Goal: Information Seeking & Learning: Check status

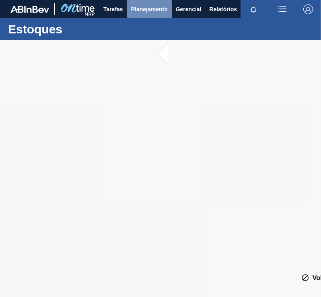
click at [153, 16] on button "Planejamento" at bounding box center [149, 9] width 45 height 18
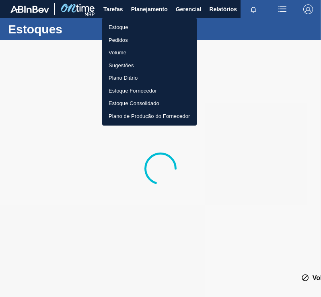
click at [127, 76] on li "Plano Diário" at bounding box center [149, 78] width 94 height 13
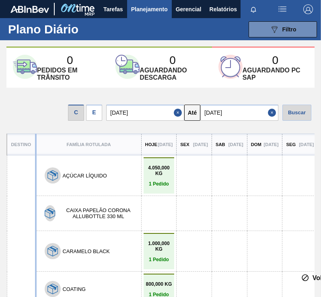
click at [92, 110] on div "E" at bounding box center [94, 112] width 16 height 16
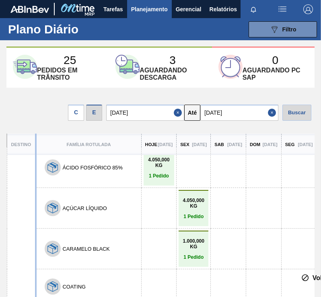
drag, startPoint x: 188, startPoint y: 156, endPoint x: 186, endPoint y: 170, distance: 14.5
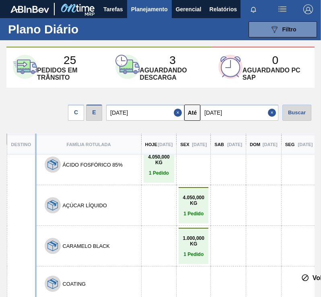
drag, startPoint x: 168, startPoint y: 196, endPoint x: 164, endPoint y: 237, distance: 40.7
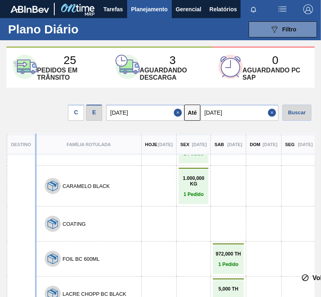
scroll to position [86, 0]
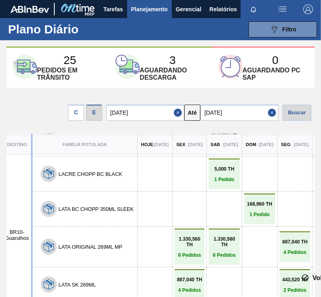
drag, startPoint x: 110, startPoint y: 184, endPoint x: 118, endPoint y: 221, distance: 37.7
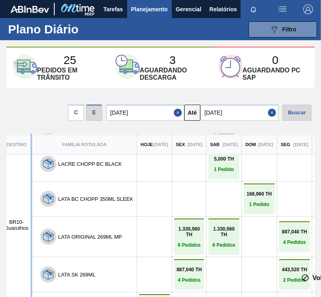
drag, startPoint x: 166, startPoint y: 188, endPoint x: 154, endPoint y: 241, distance: 54.0
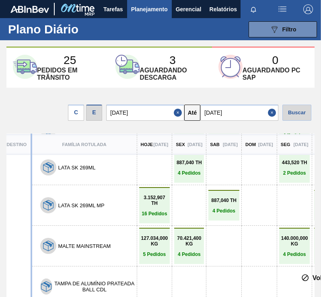
scroll to position [326, 4]
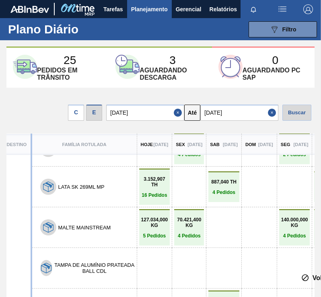
drag, startPoint x: 148, startPoint y: 197, endPoint x: 144, endPoint y: 243, distance: 46.0
drag, startPoint x: 199, startPoint y: 223, endPoint x: 198, endPoint y: 250, distance: 26.5
drag, startPoint x: 319, startPoint y: 229, endPoint x: 317, endPoint y: 243, distance: 14.5
click at [317, 243] on div "25 Pedidos em trânsito 3 Aguardando descarga 0 Aguardando PC SAP C E 21/08/2025…" at bounding box center [160, 166] width 321 height 238
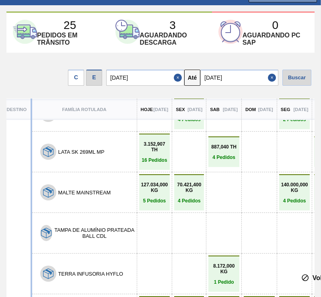
click at [232, 75] on input "[DATE]" at bounding box center [239, 78] width 78 height 16
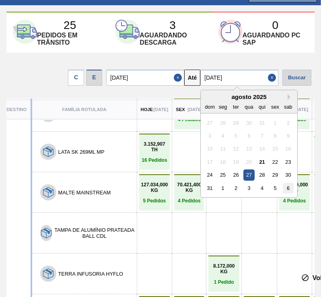
click at [292, 189] on div "6" at bounding box center [287, 187] width 11 height 11
type input "06/09/2025"
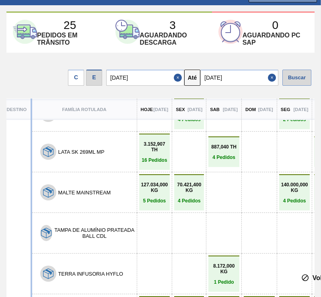
click at [286, 76] on div "Buscar" at bounding box center [296, 78] width 29 height 16
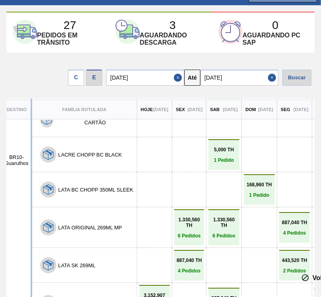
scroll to position [361, 2]
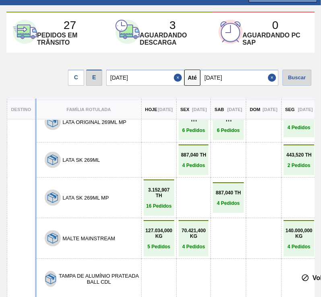
drag, startPoint x: 211, startPoint y: 191, endPoint x: 207, endPoint y: 220, distance: 29.3
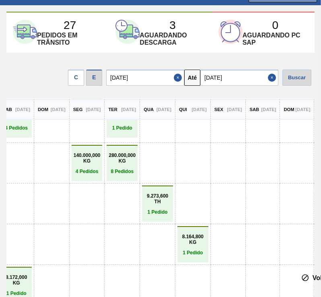
drag, startPoint x: 201, startPoint y: 212, endPoint x: 227, endPoint y: 212, distance: 26.5
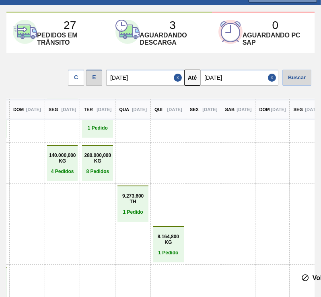
scroll to position [506, 156]
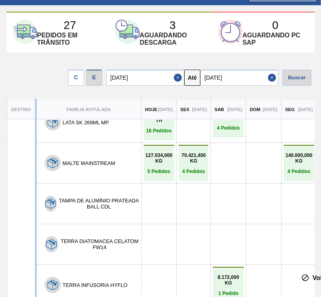
drag, startPoint x: 186, startPoint y: 176, endPoint x: 54, endPoint y: 177, distance: 131.4
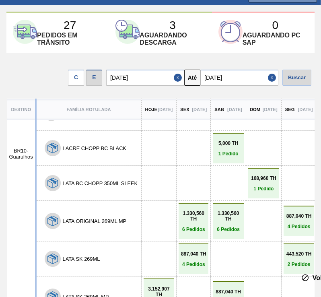
drag, startPoint x: 104, startPoint y: 204, endPoint x: 107, endPoint y: 153, distance: 50.3
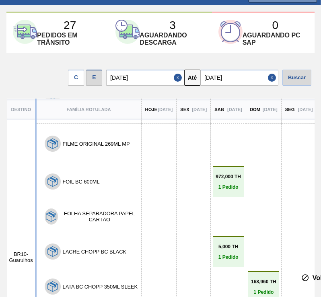
drag, startPoint x: 159, startPoint y: 223, endPoint x: 158, endPoint y: 188, distance: 34.2
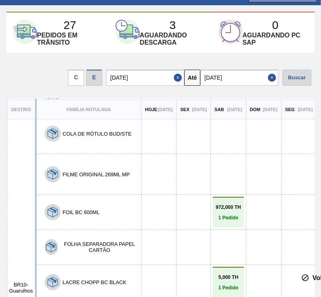
drag, startPoint x: 114, startPoint y: 196, endPoint x: 113, endPoint y: 177, distance: 19.7
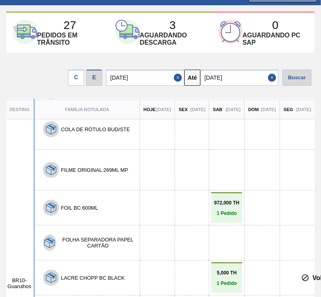
scroll to position [186, 1]
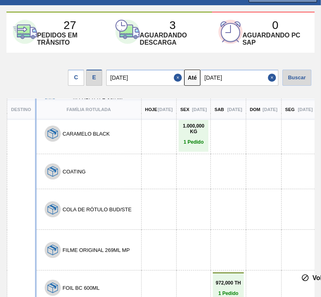
drag, startPoint x: 106, startPoint y: 209, endPoint x: 100, endPoint y: 176, distance: 34.0
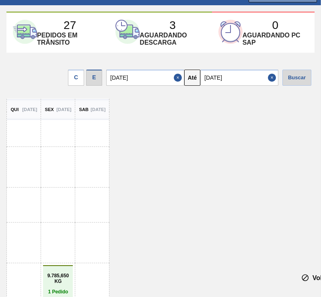
drag, startPoint x: 163, startPoint y: 236, endPoint x: 238, endPoint y: 236, distance: 74.7
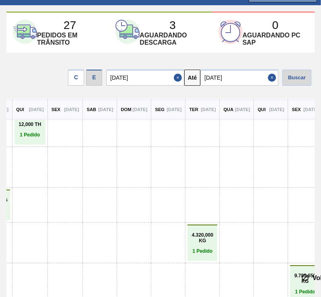
drag, startPoint x: 207, startPoint y: 242, endPoint x: 158, endPoint y: 243, distance: 49.0
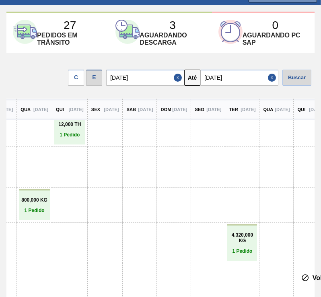
drag, startPoint x: 178, startPoint y: 245, endPoint x: 190, endPoint y: 245, distance: 12.1
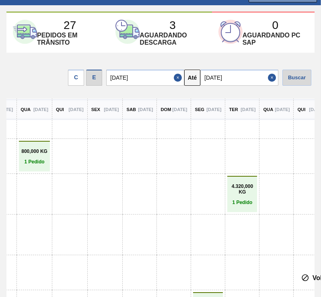
drag, startPoint x: 129, startPoint y: 149, endPoint x: 133, endPoint y: 182, distance: 32.5
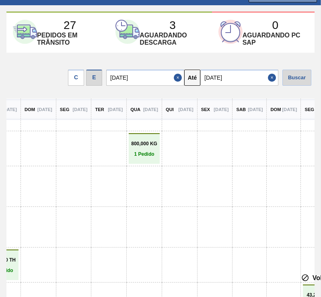
scroll to position [146, 0]
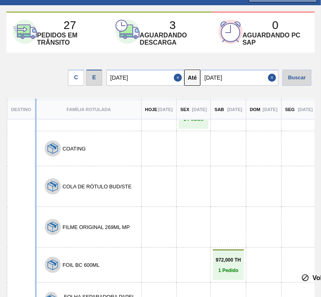
drag, startPoint x: 165, startPoint y: 192, endPoint x: 22, endPoint y: 194, distance: 143.1
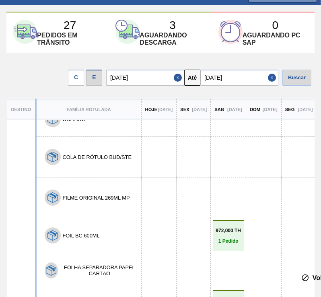
drag, startPoint x: 127, startPoint y: 180, endPoint x: 119, endPoint y: 213, distance: 33.5
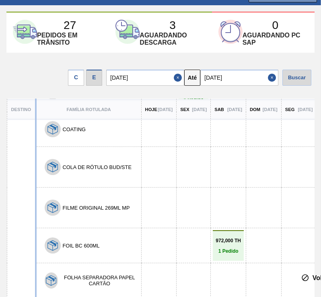
scroll to position [68, 0]
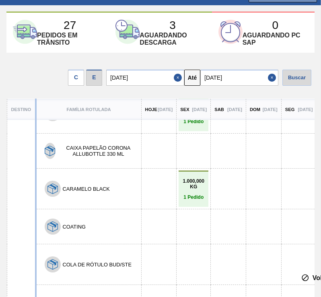
drag, startPoint x: 132, startPoint y: 252, endPoint x: 135, endPoint y: 198, distance: 53.9
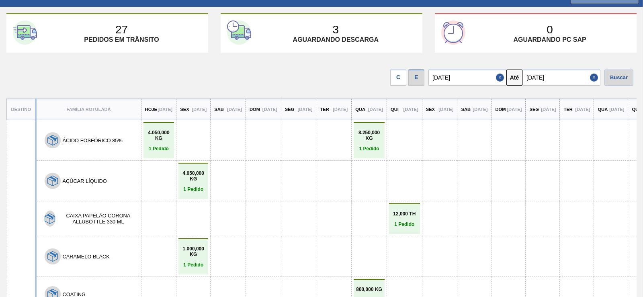
scroll to position [0, 0]
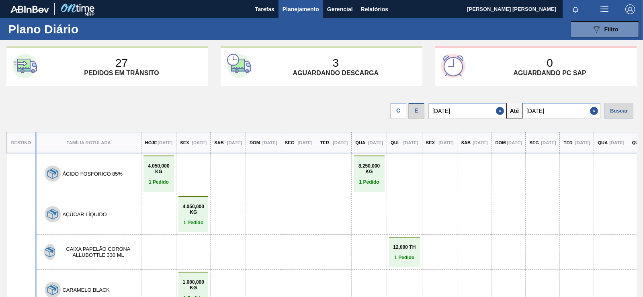
drag, startPoint x: 184, startPoint y: 151, endPoint x: 146, endPoint y: 37, distance: 120.6
click at [289, 9] on span "Planejamento" at bounding box center [300, 9] width 37 height 10
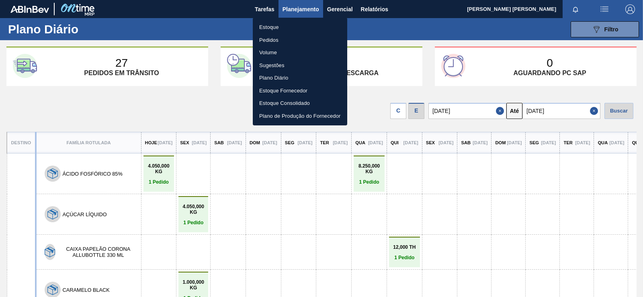
click at [276, 27] on li "Estoque" at bounding box center [300, 27] width 94 height 13
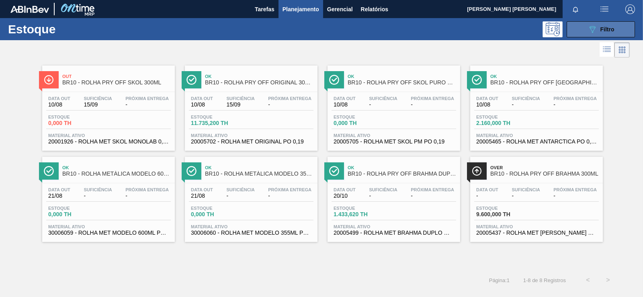
click at [320, 35] on button "089F7B8B-B2A5-4AFE-B5C0-19BA573D28AC Filtro" at bounding box center [601, 29] width 68 height 16
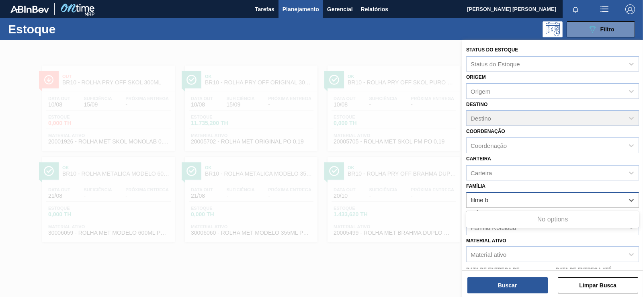
type input "filme"
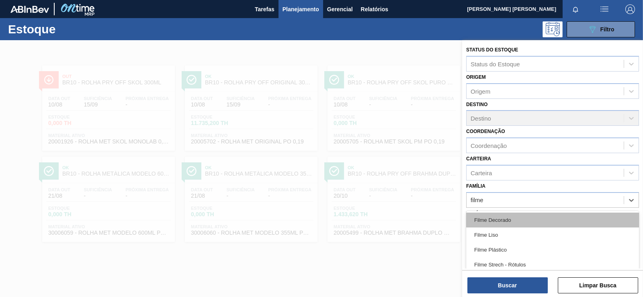
click at [320, 221] on div "Filme Decorado" at bounding box center [552, 220] width 173 height 15
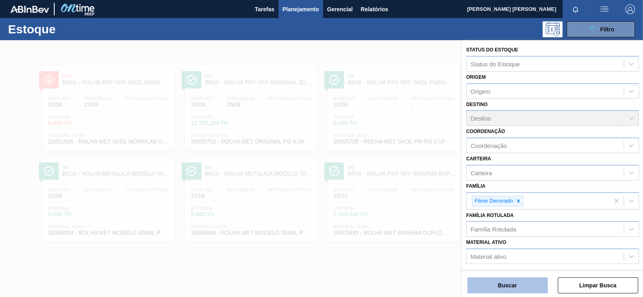
click at [320, 288] on button "Buscar" at bounding box center [507, 285] width 80 height 16
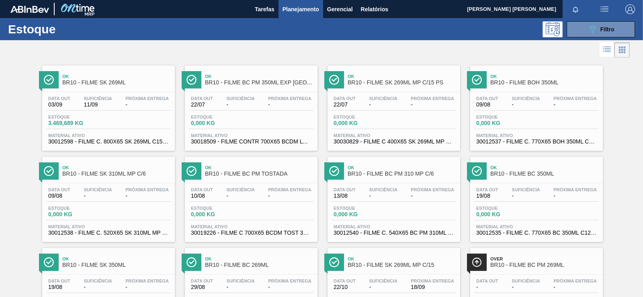
drag, startPoint x: 600, startPoint y: 114, endPoint x: 603, endPoint y: 134, distance: 20.7
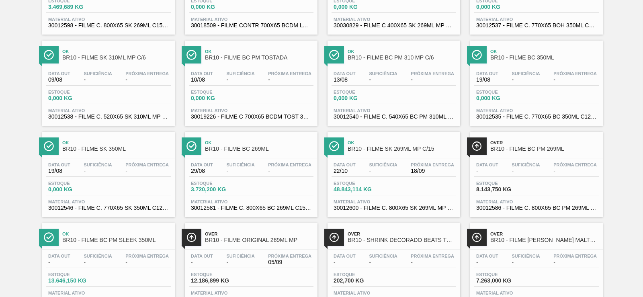
drag, startPoint x: 618, startPoint y: 112, endPoint x: 619, endPoint y: 134, distance: 22.1
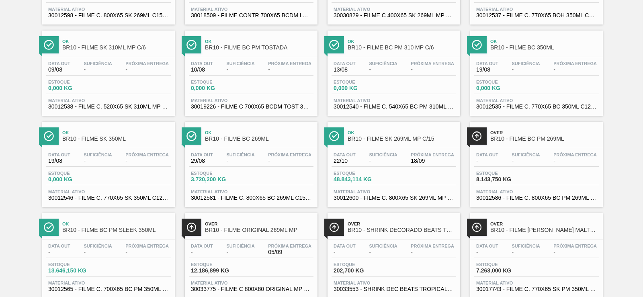
click at [276, 176] on div "Estoque 3.720,200 KG" at bounding box center [251, 178] width 125 height 14
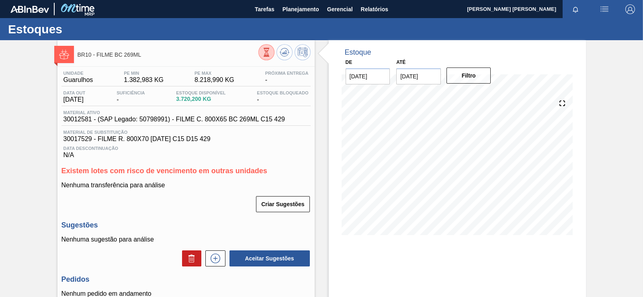
click at [320, 78] on input "04/09/2025" at bounding box center [418, 76] width 45 height 16
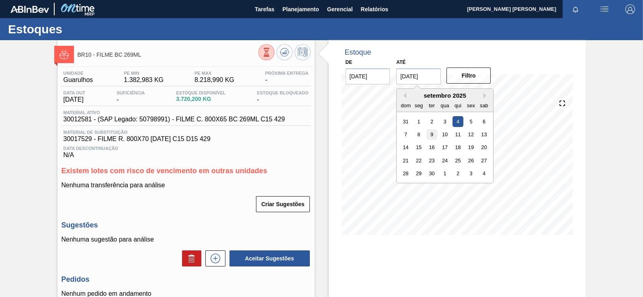
click at [320, 135] on div "9" at bounding box center [431, 134] width 11 height 11
type input "09/09/2025"
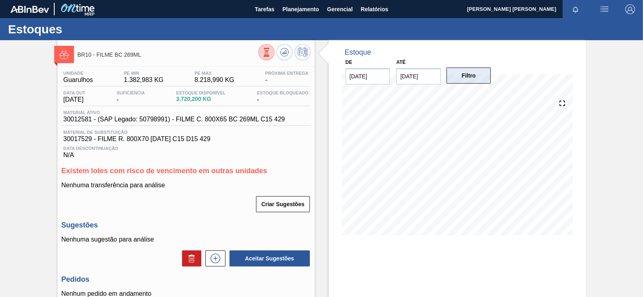
click at [320, 74] on button "Filtro" at bounding box center [468, 76] width 45 height 16
click at [285, 51] on icon at bounding box center [285, 52] width 1 height 3
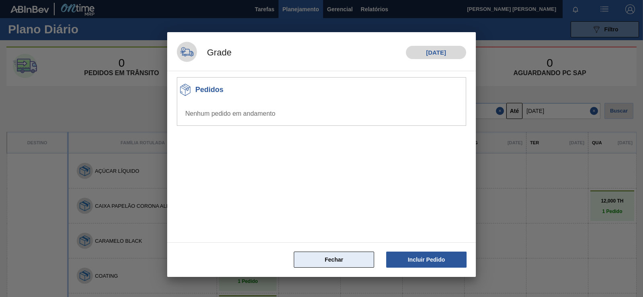
click at [320, 259] on button "Fechar" at bounding box center [334, 260] width 80 height 16
